Goal: Task Accomplishment & Management: Complete application form

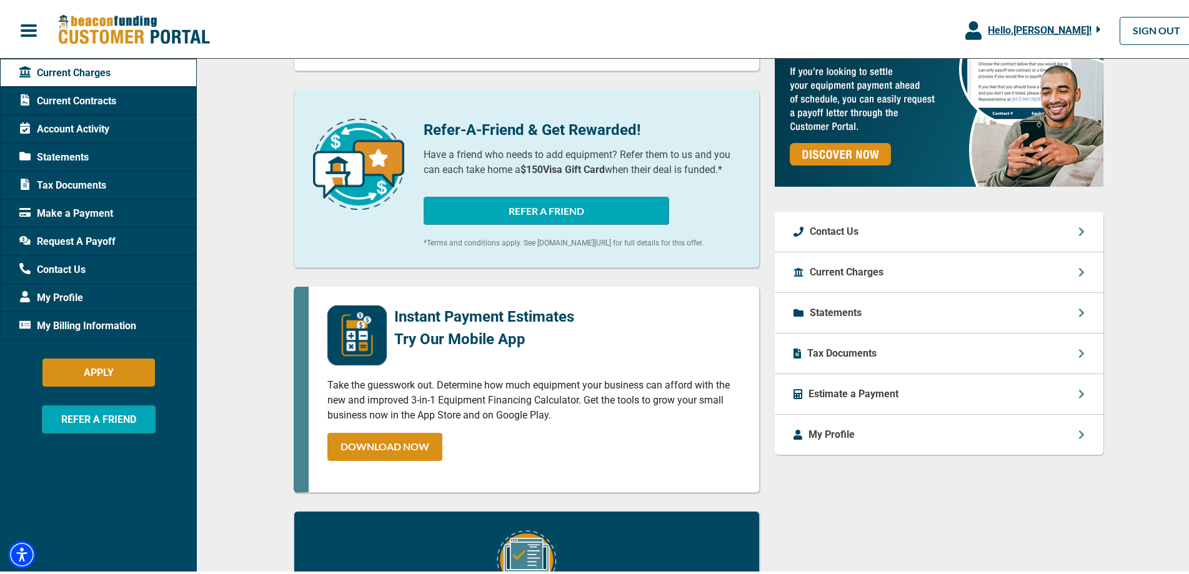
scroll to position [579, 0]
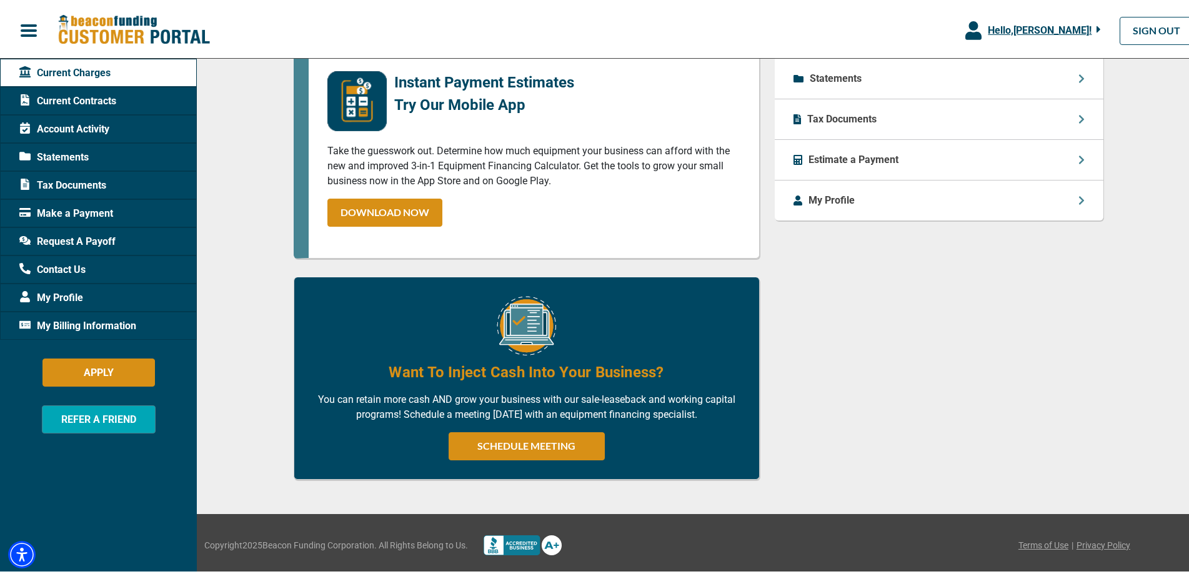
click at [77, 297] on span "My Profile" at bounding box center [51, 295] width 64 height 15
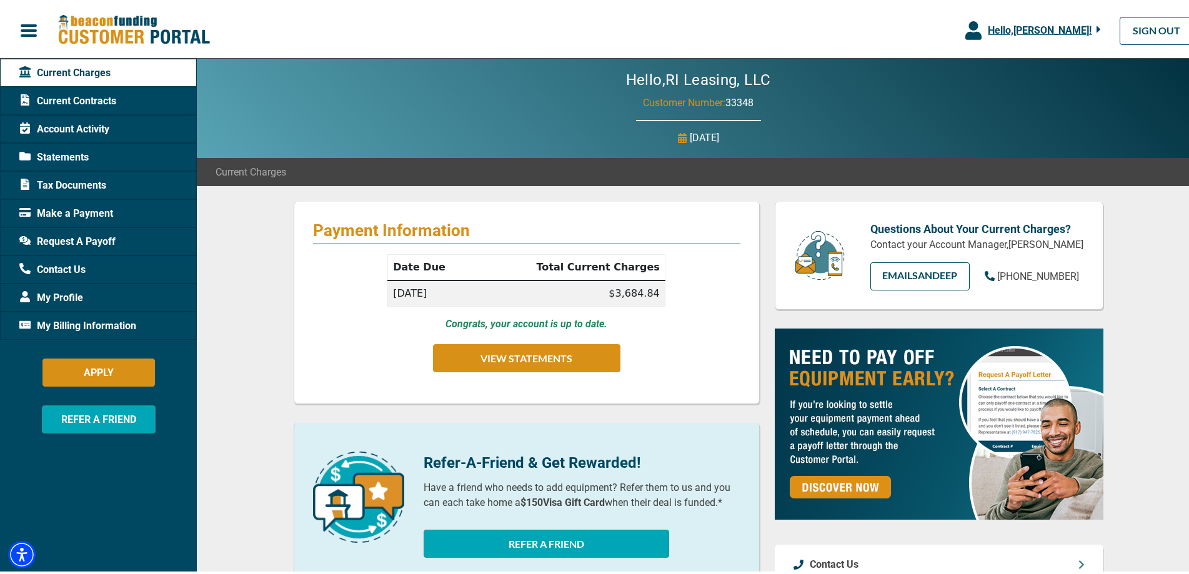
click at [121, 322] on span "My Billing Information" at bounding box center [77, 323] width 117 height 15
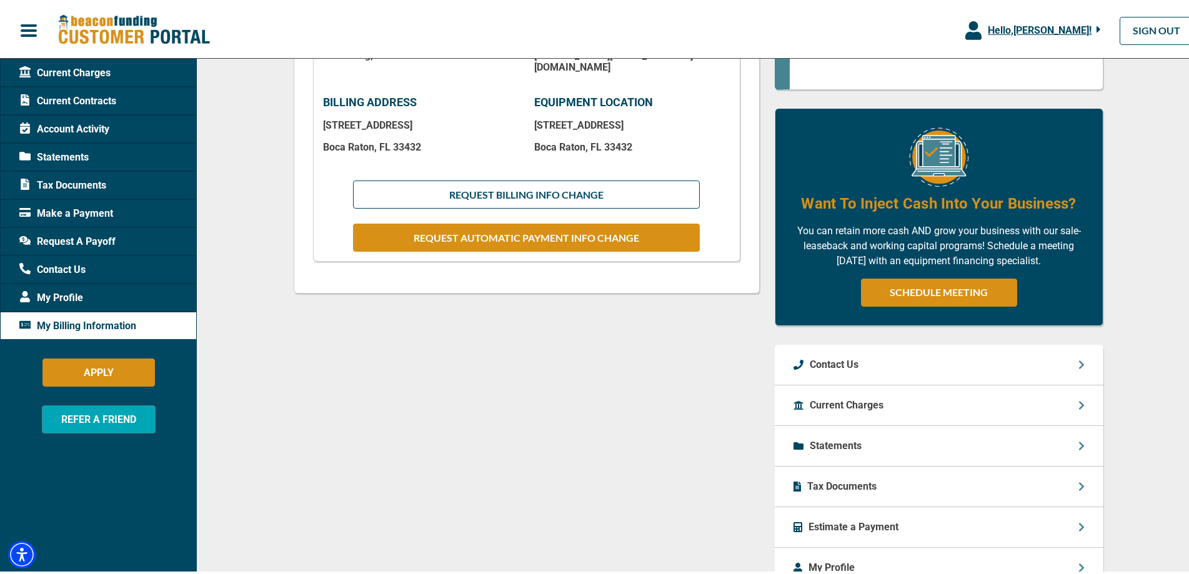
scroll to position [167, 0]
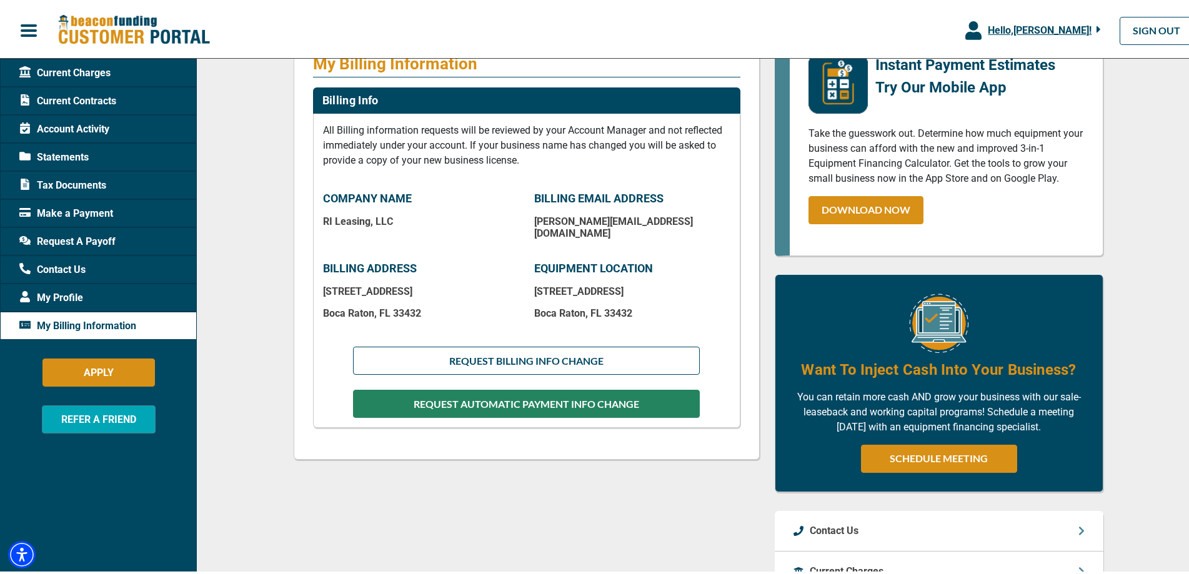
click at [544, 395] on button "REQUEST AUTOMATIC PAYMENT INFO CHANGE" at bounding box center [526, 401] width 346 height 28
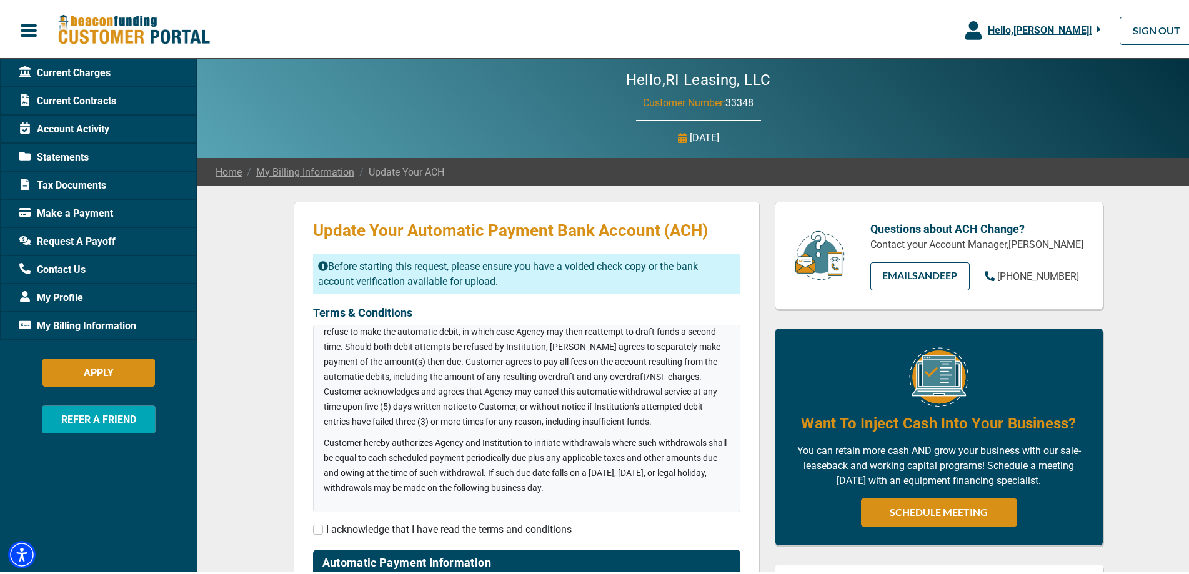
scroll to position [333, 0]
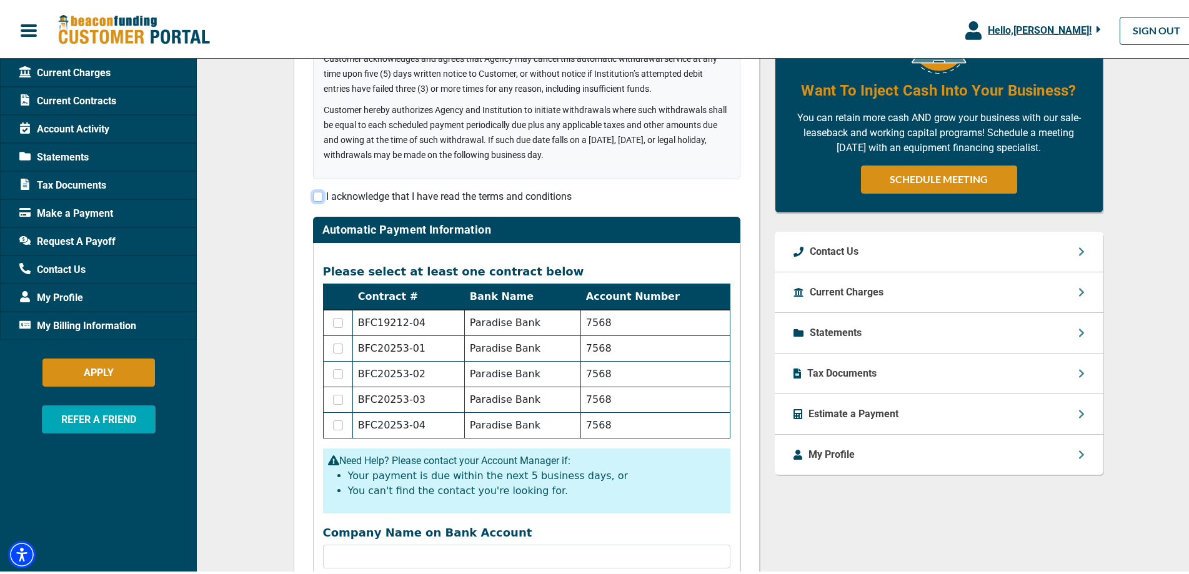
click at [313, 197] on input "checkbox" at bounding box center [318, 194] width 10 height 10
checkbox input "true"
click at [334, 322] on input "checkbox" at bounding box center [338, 320] width 10 height 10
checkbox input "true"
click at [335, 346] on input "checkbox" at bounding box center [338, 346] width 10 height 10
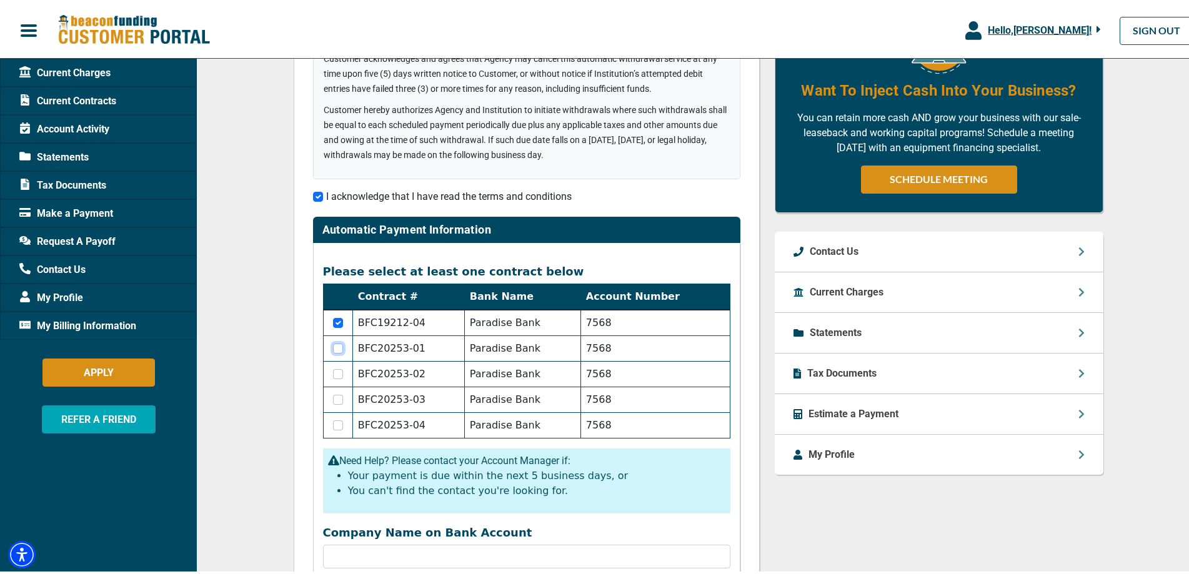
checkbox input "true"
click at [335, 374] on input "checkbox" at bounding box center [338, 372] width 10 height 10
checkbox input "true"
click at [337, 400] on input "checkbox" at bounding box center [338, 397] width 10 height 10
checkbox input "true"
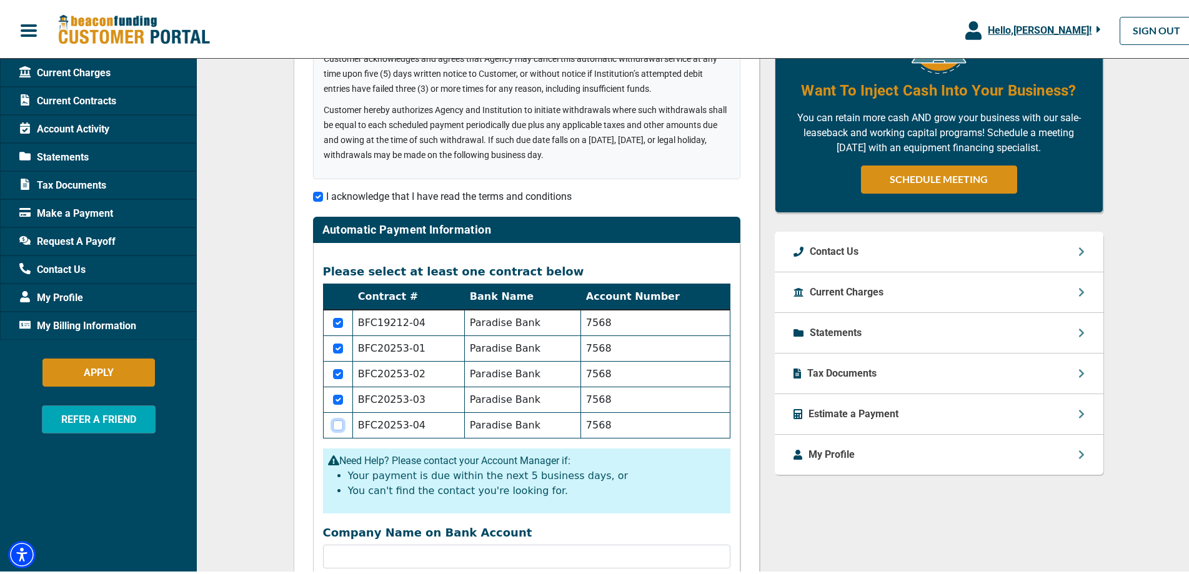
click at [333, 422] on input "checkbox" at bounding box center [338, 423] width 10 height 10
checkbox input "true"
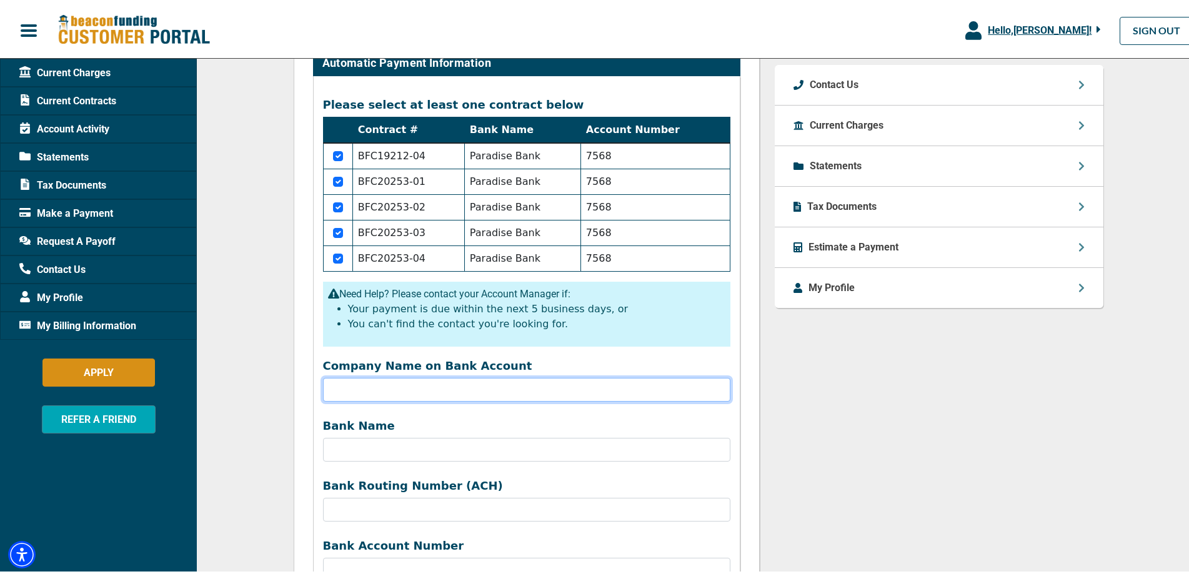
click at [359, 394] on input "Company Name on Bank Account" at bounding box center [526, 387] width 407 height 24
type input "RI Leasing, LLC"
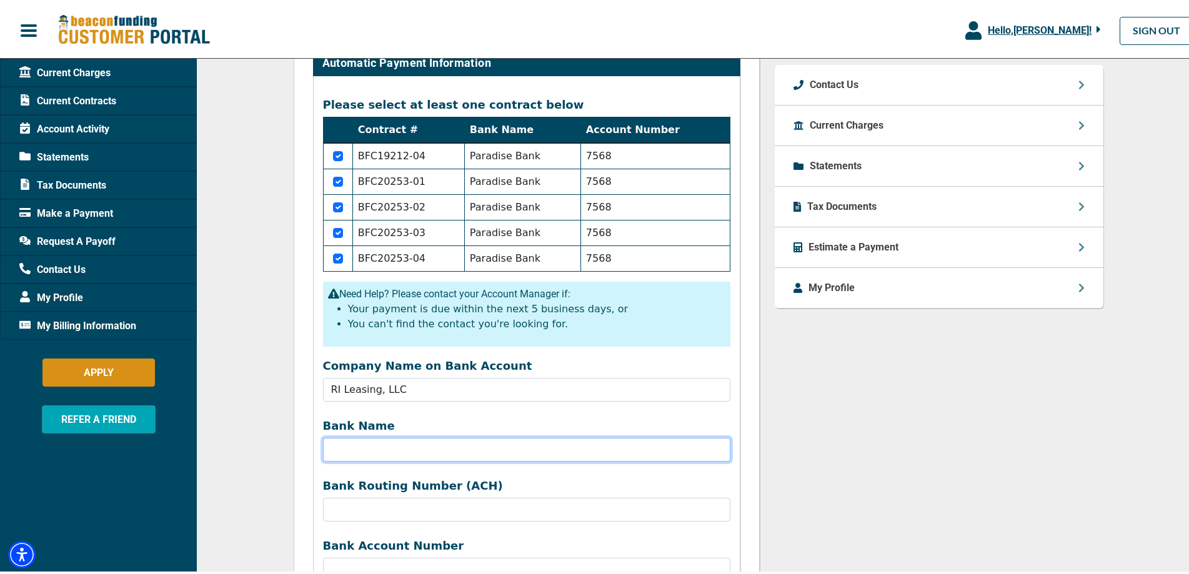
click at [358, 454] on input "Bank Name" at bounding box center [526, 447] width 407 height 24
type input "L"
type input "Chase Bank"
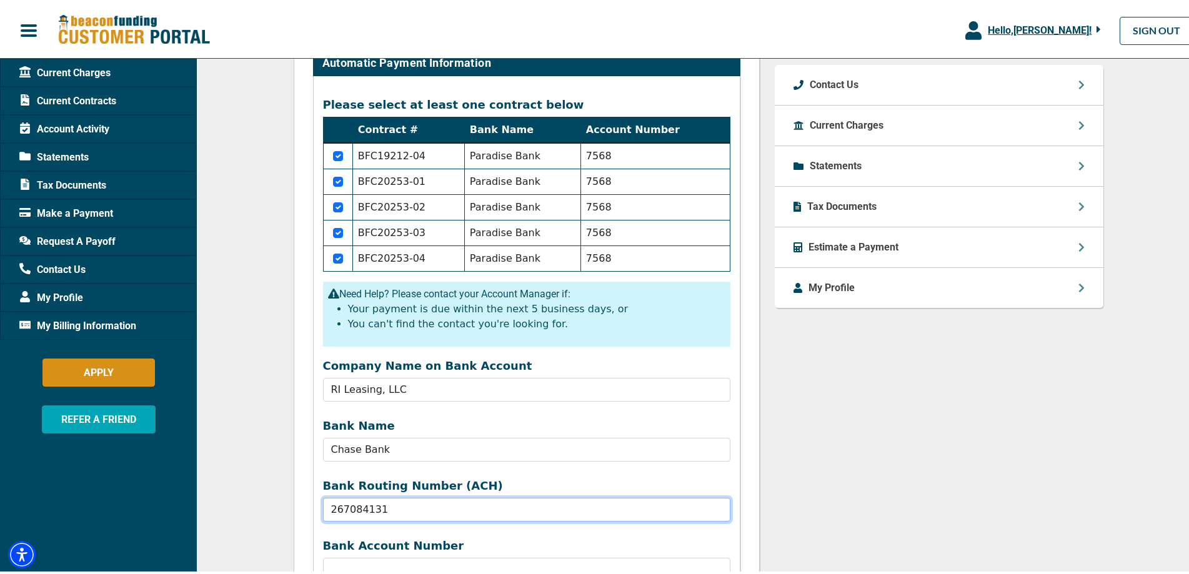
scroll to position [667, 0]
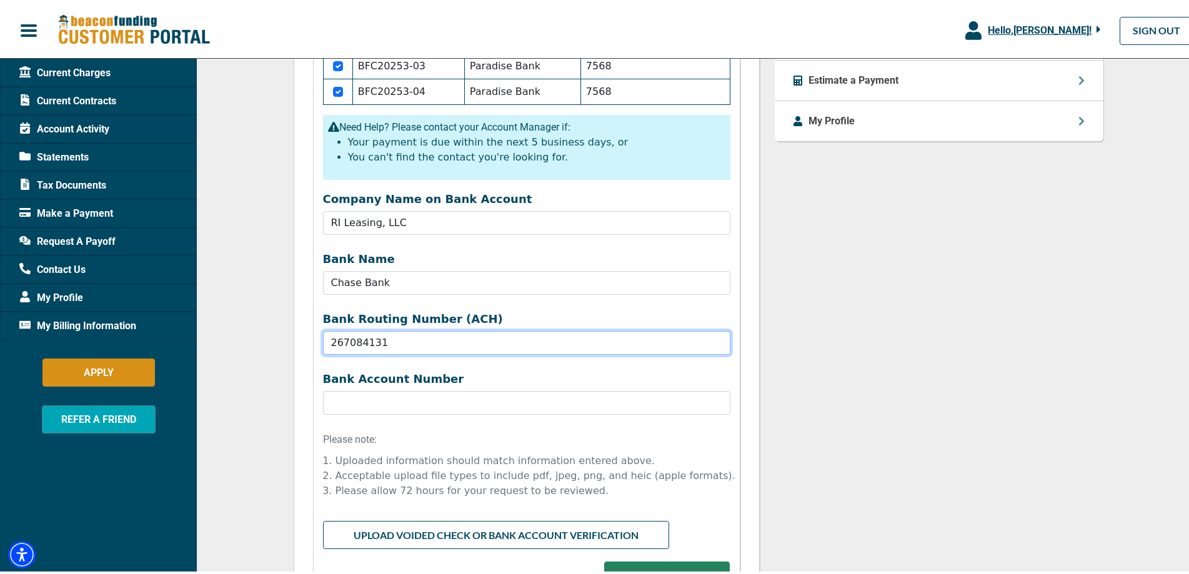
type input "267084131"
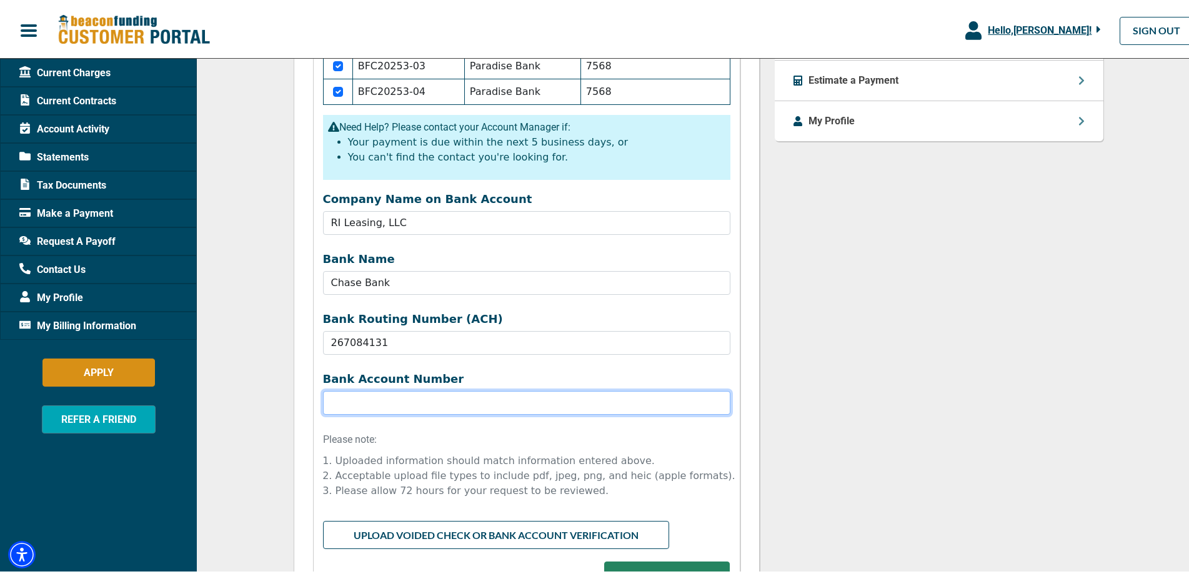
click at [336, 404] on input "Bank Name" at bounding box center [526, 401] width 407 height 24
type input "736380190"
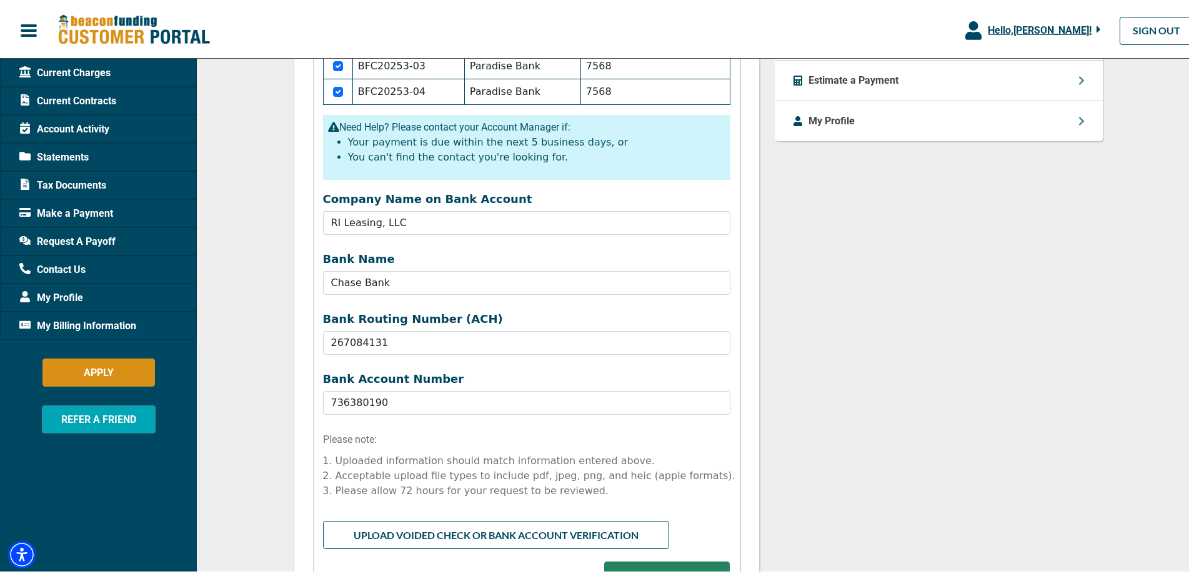
click at [477, 532] on input "file" at bounding box center [526, 531] width 407 height 24
type input "C:\fakepath\RI Leasing (...0190) - chase.com.pdf"
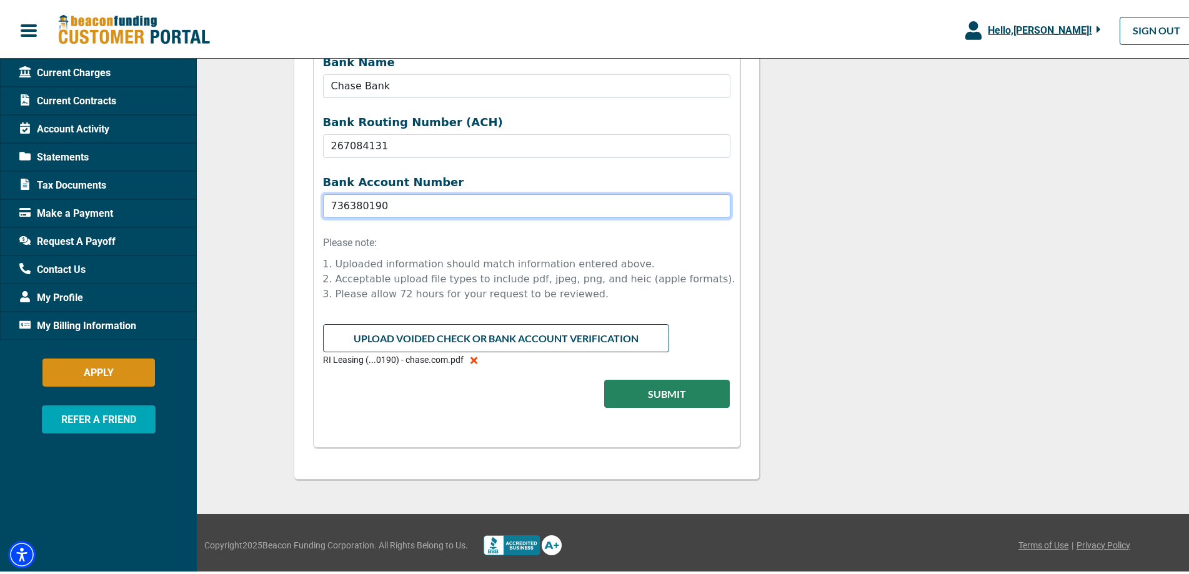
drag, startPoint x: 380, startPoint y: 205, endPoint x: 278, endPoint y: 205, distance: 101.8
paste input
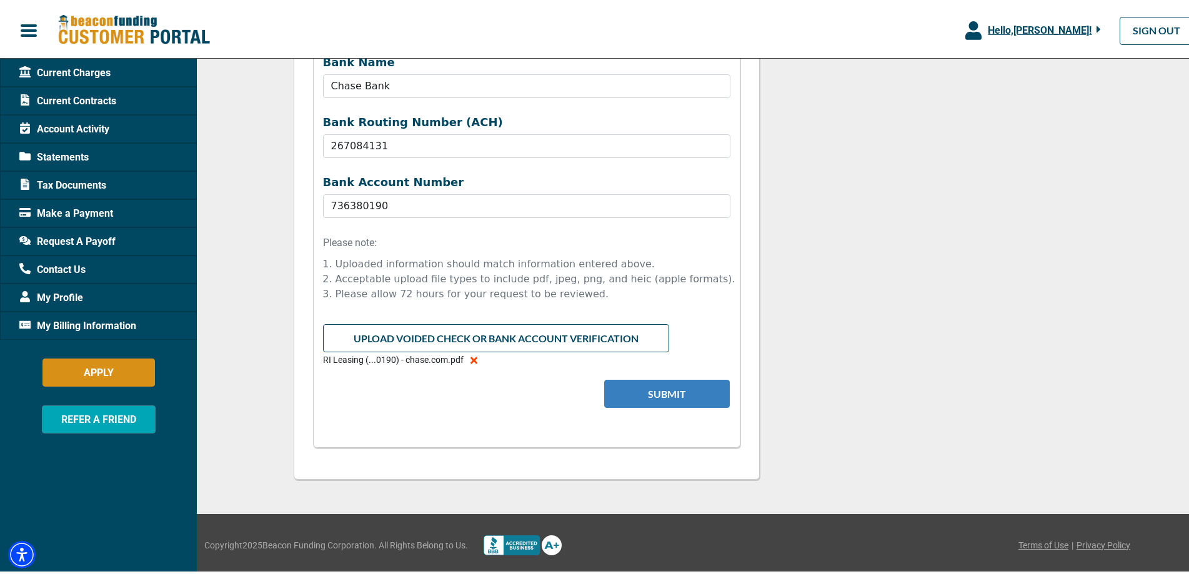
click at [643, 393] on form "Company Name on Bank Account RI Leasing, LLC Bank Name Chase Bank Bank Routing …" at bounding box center [526, 208] width 407 height 430
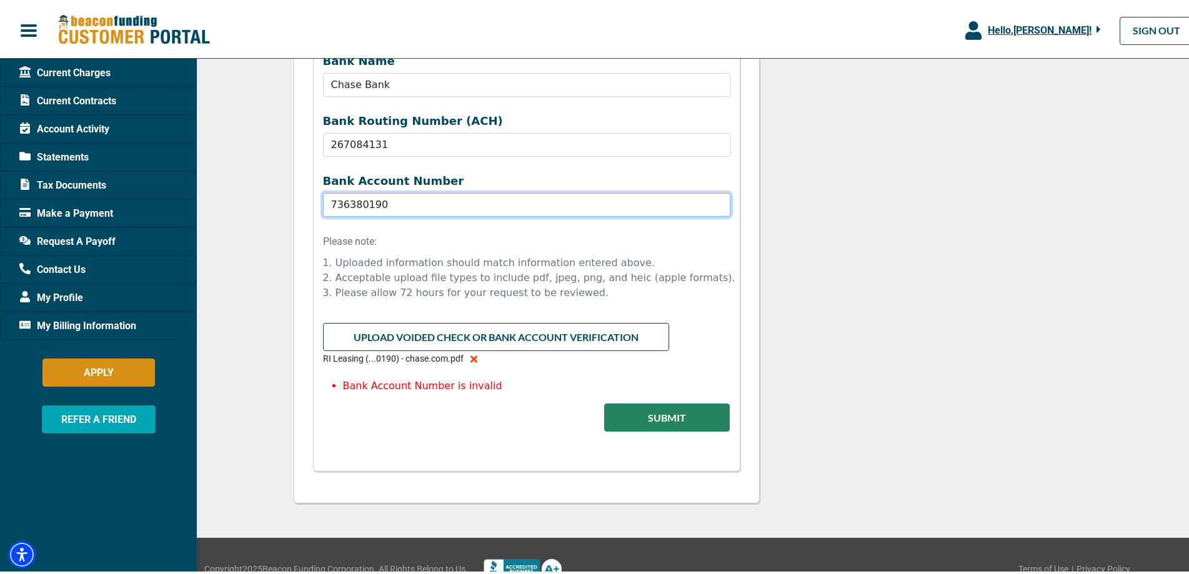
click at [325, 199] on input "736380190" at bounding box center [526, 203] width 407 height 24
type input "736380190"
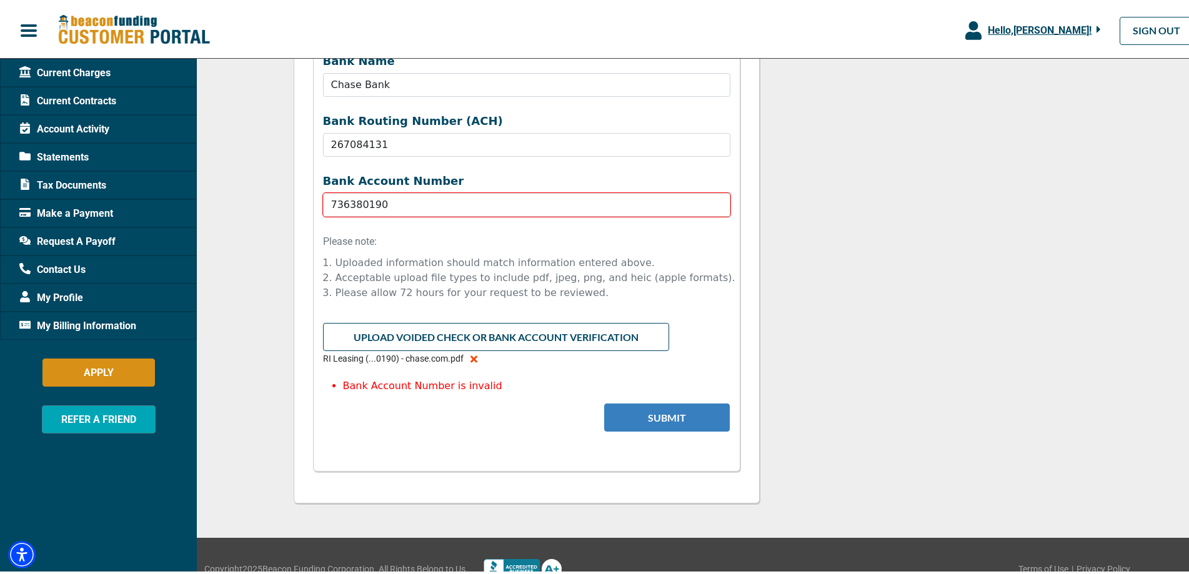
click at [666, 422] on button "Submit" at bounding box center [667, 415] width 126 height 28
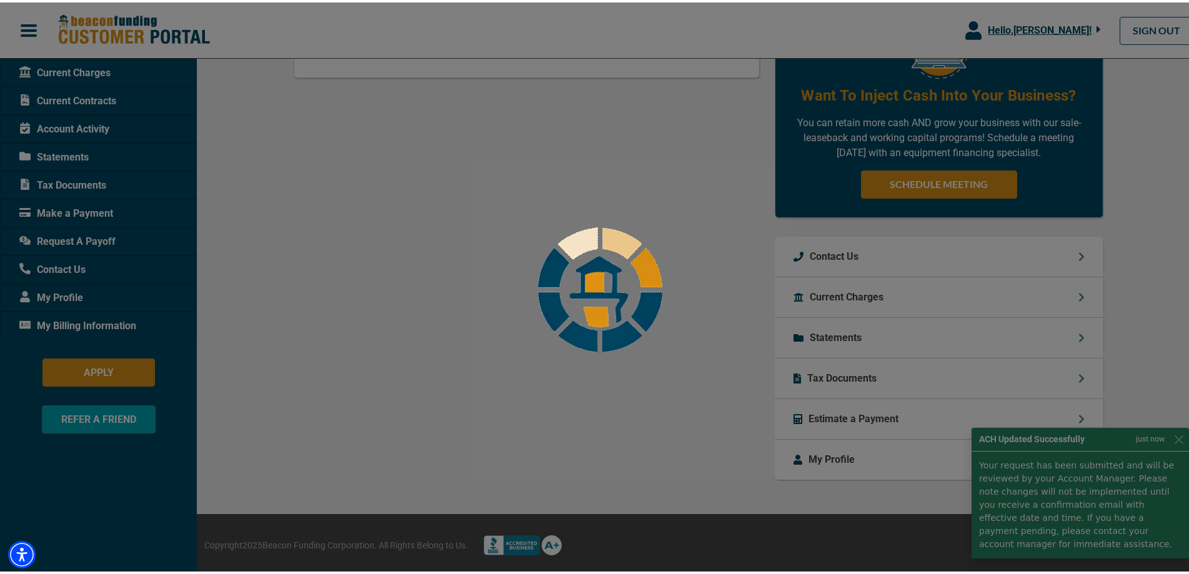
scroll to position [0, 0]
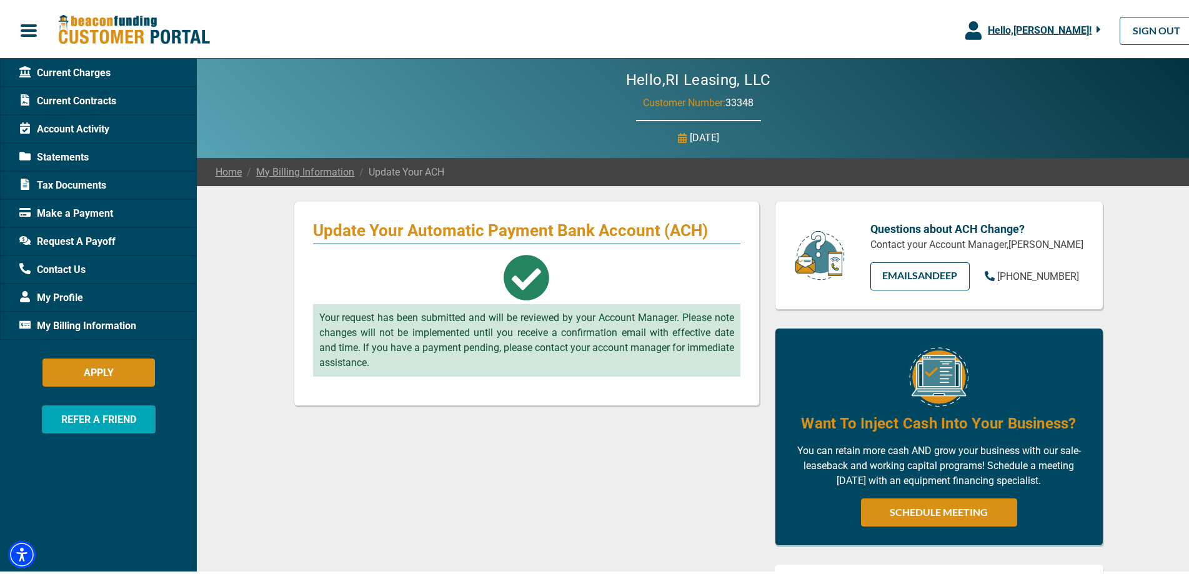
click at [420, 434] on div "Update Your Automatic Payment Bank Account (ACH) Your request has been submitte…" at bounding box center [526, 511] width 481 height 625
click at [1128, 33] on link "SIGN OUT" at bounding box center [1157, 28] width 74 height 28
